Goal: Check status

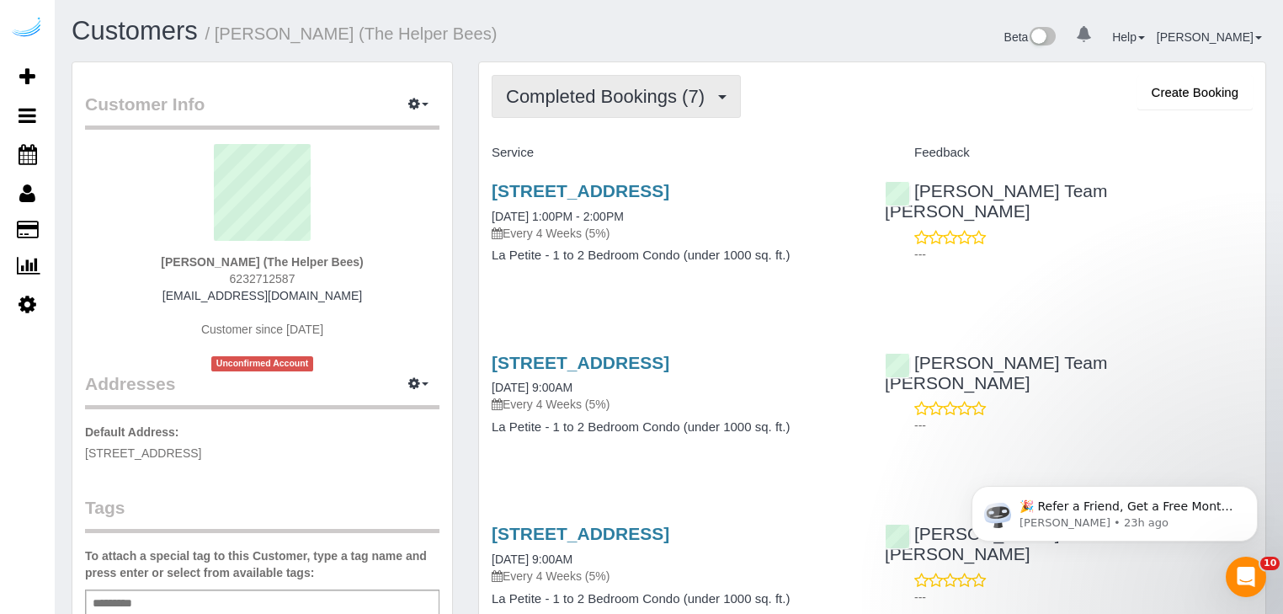
click at [679, 102] on span "Completed Bookings (7)" at bounding box center [609, 96] width 207 height 21
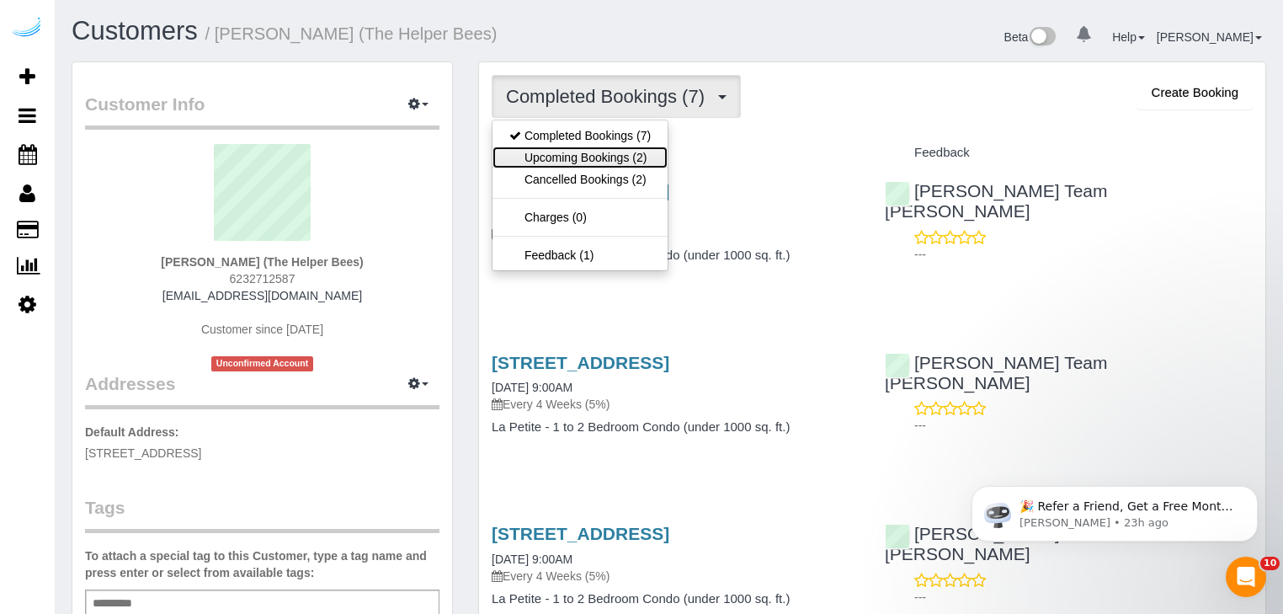
click at [578, 156] on link "Upcoming Bookings (2)" at bounding box center [579, 157] width 175 height 22
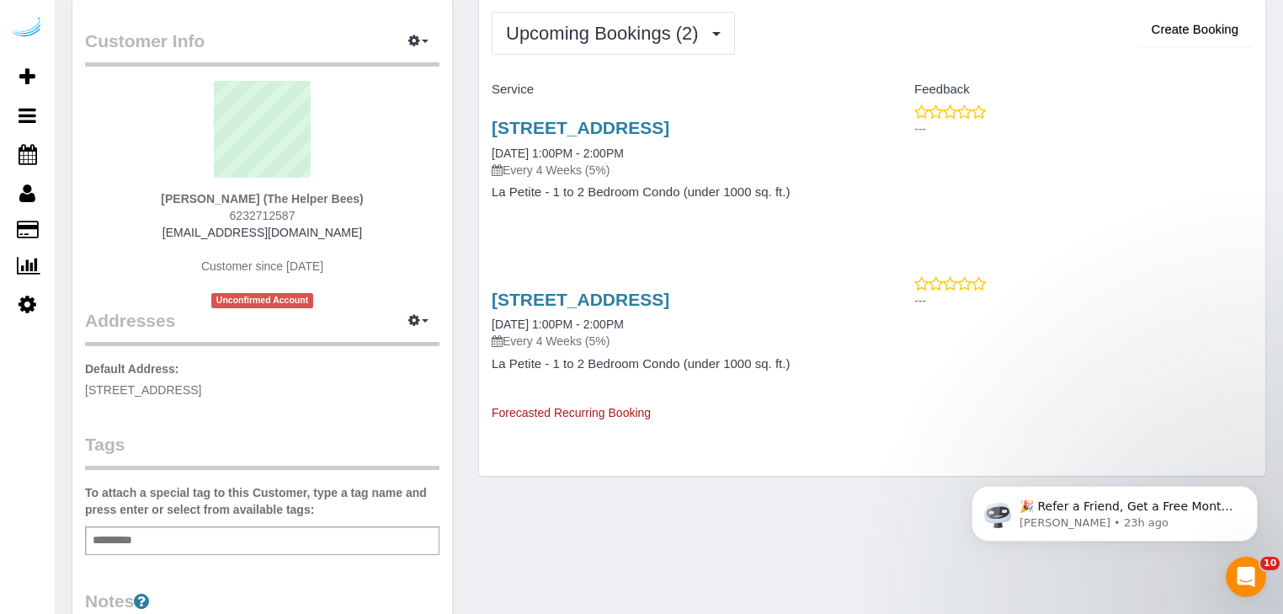
scroll to position [67, 0]
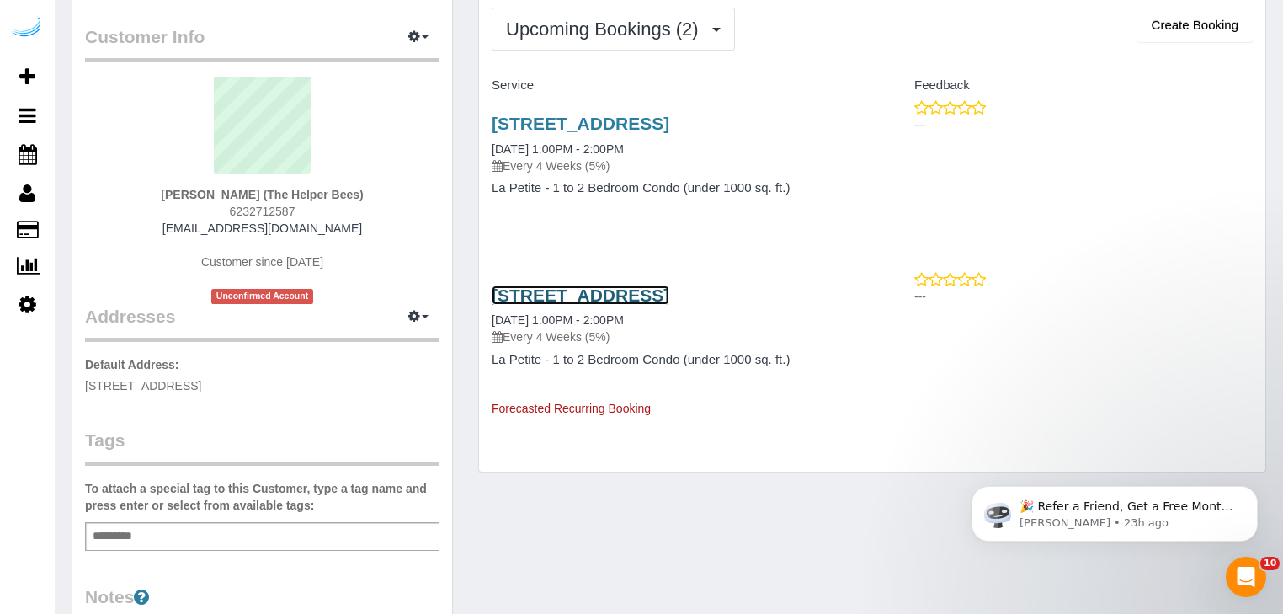
click at [586, 290] on link "[STREET_ADDRESS]" at bounding box center [581, 294] width 178 height 19
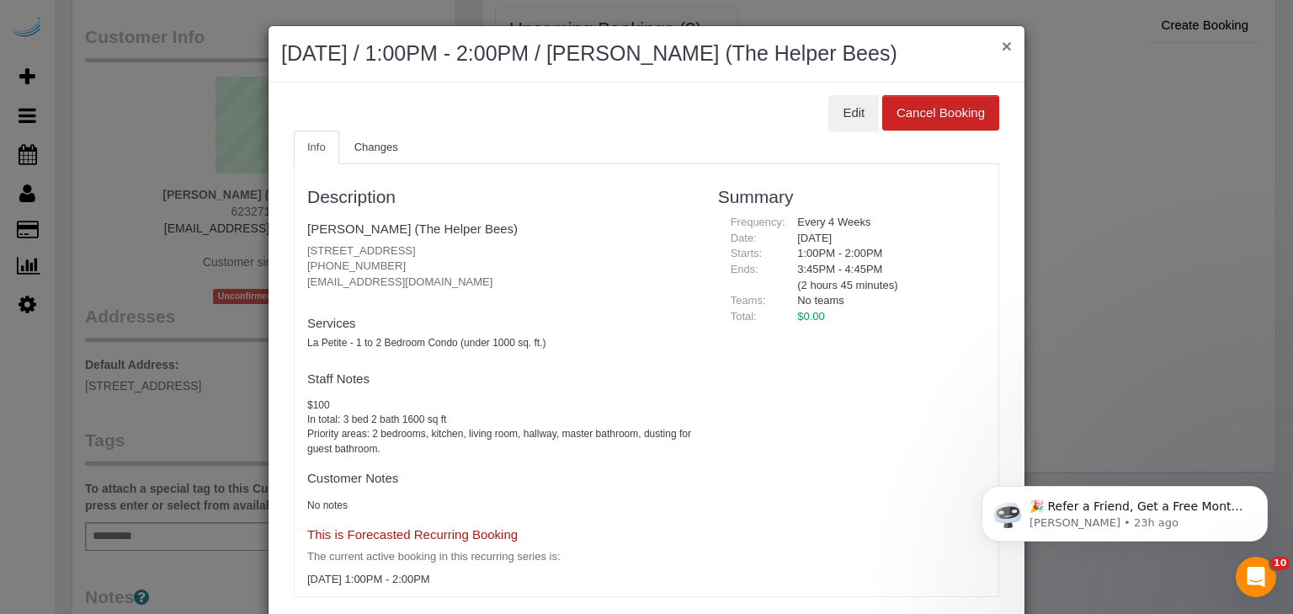
click at [1003, 43] on button "×" at bounding box center [1007, 46] width 10 height 18
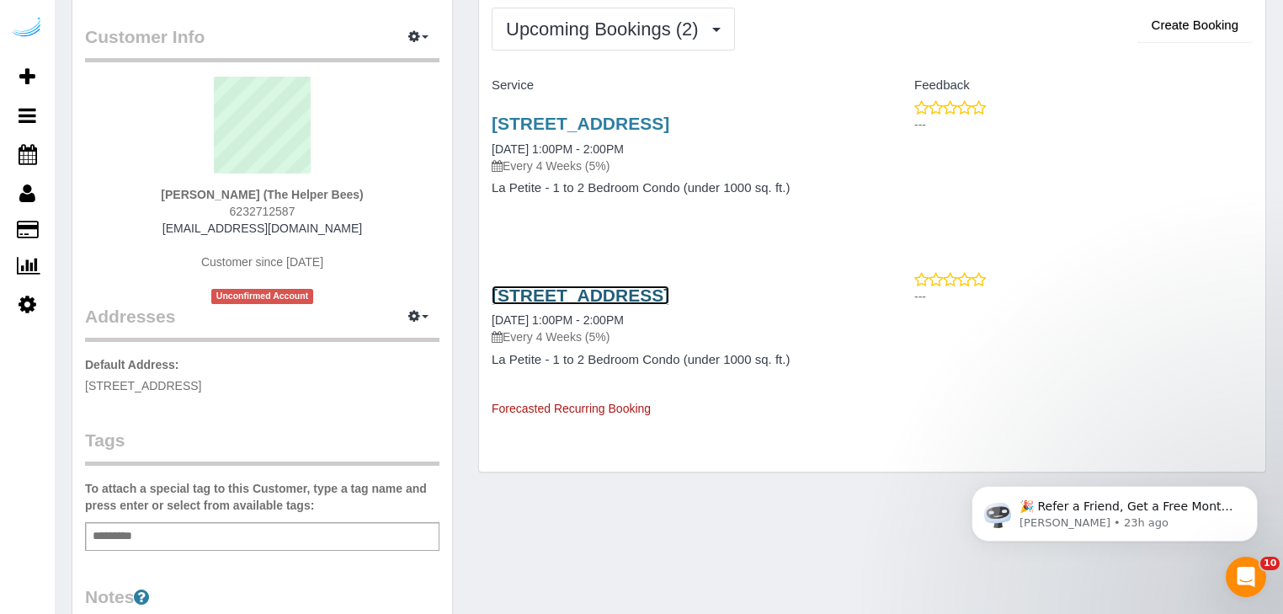
click at [556, 295] on link "[STREET_ADDRESS]" at bounding box center [581, 294] width 178 height 19
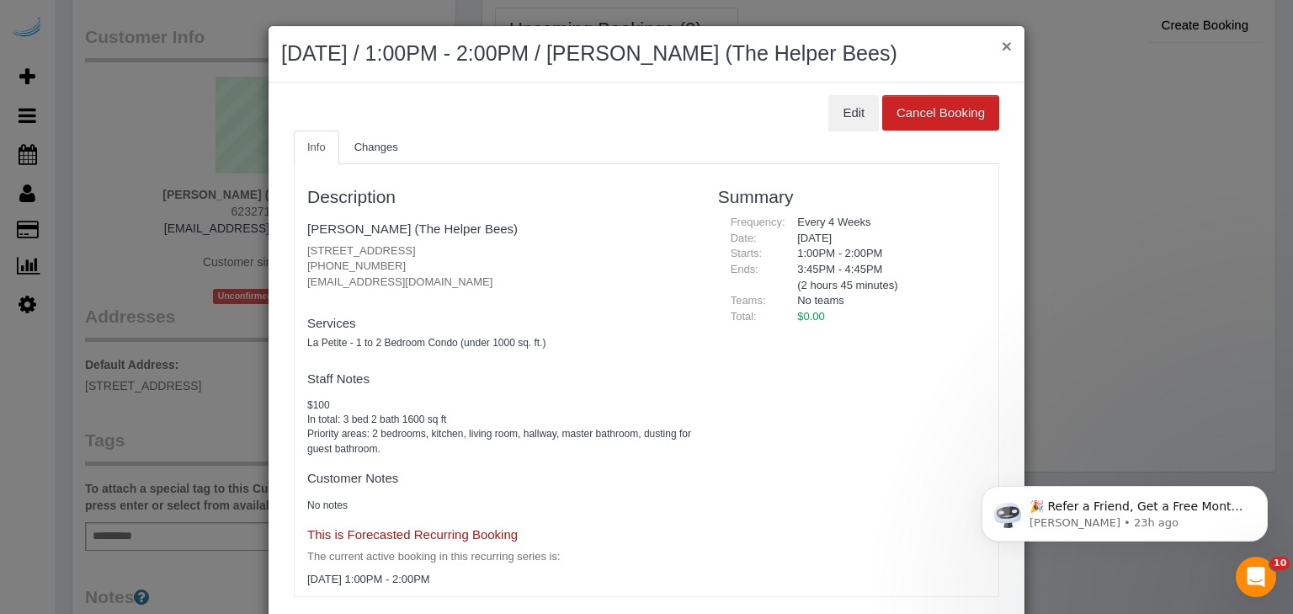
click at [1002, 46] on button "×" at bounding box center [1007, 46] width 10 height 18
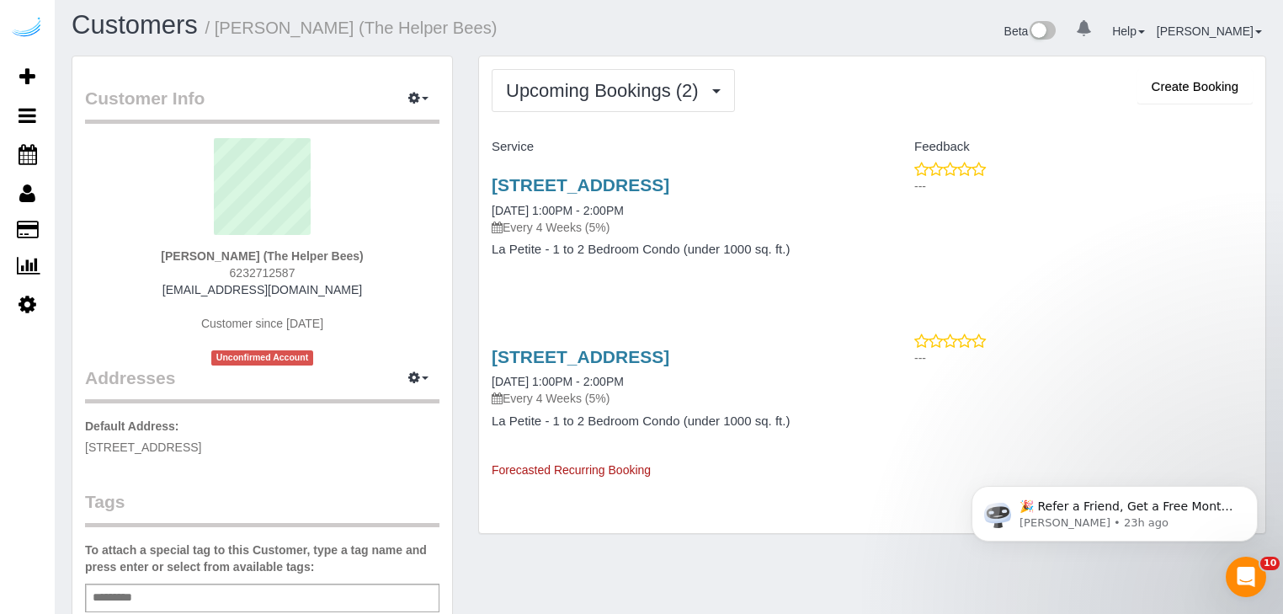
scroll to position [0, 0]
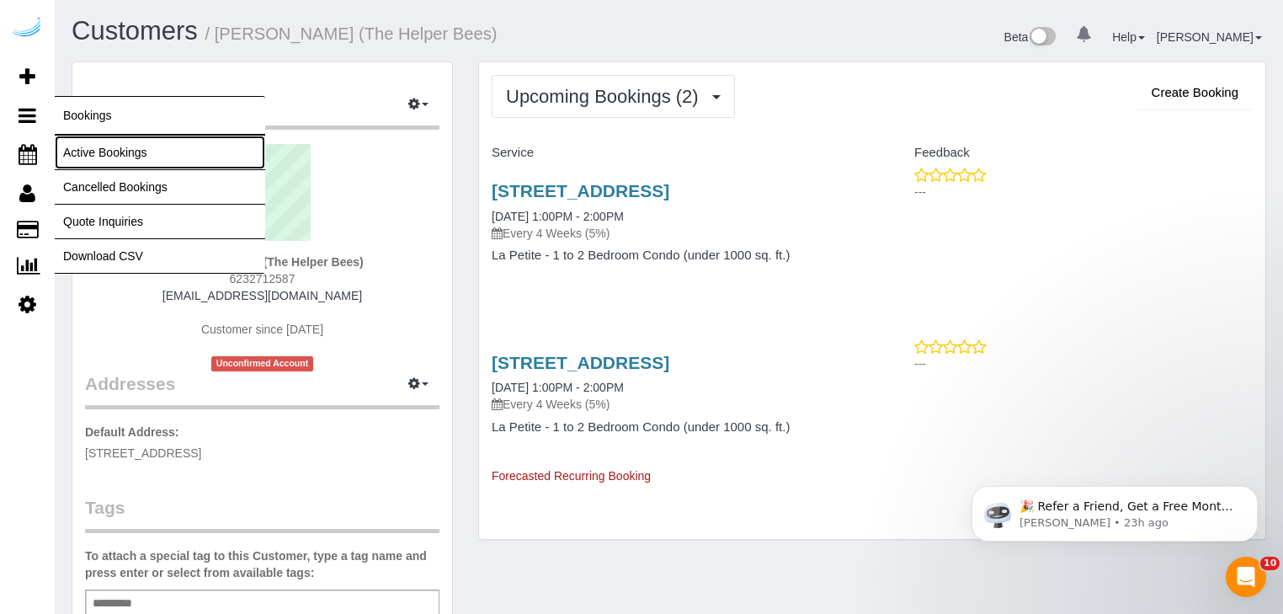
click at [114, 165] on link "Active Bookings" at bounding box center [160, 153] width 210 height 34
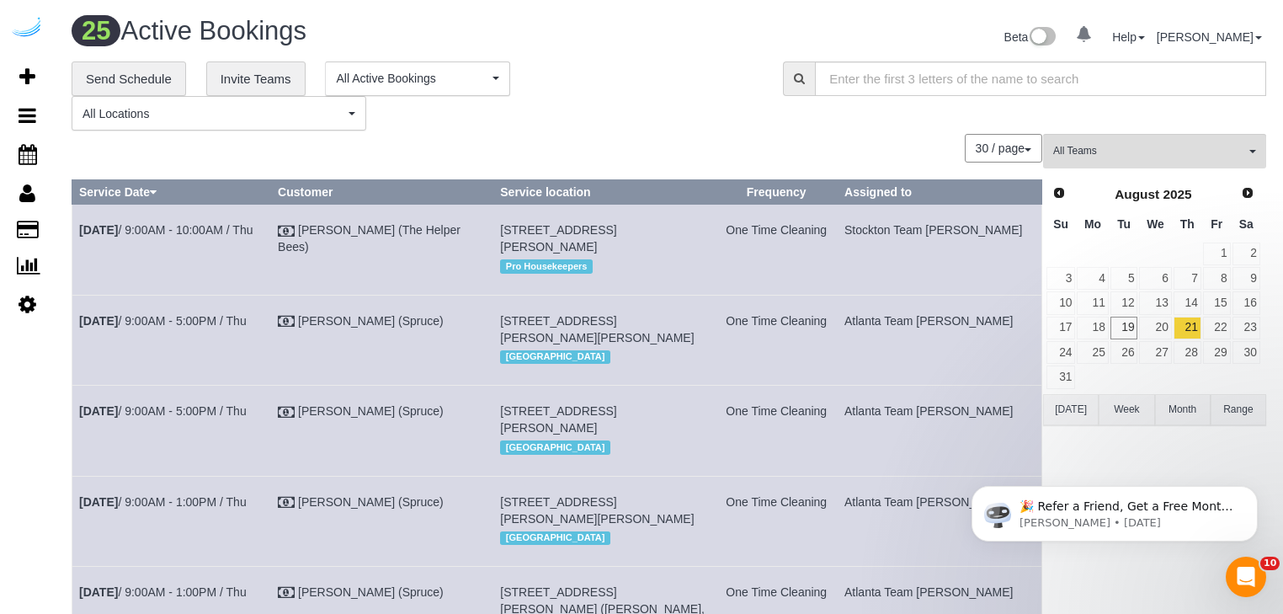
click at [793, 142] on div "30 / page 10 / page 20 / page 30 / page 40 / page 50 / page 100 / page" at bounding box center [557, 148] width 971 height 29
click at [1155, 127] on div "**********" at bounding box center [669, 96] width 1220 height 70
